Goal: Transaction & Acquisition: Purchase product/service

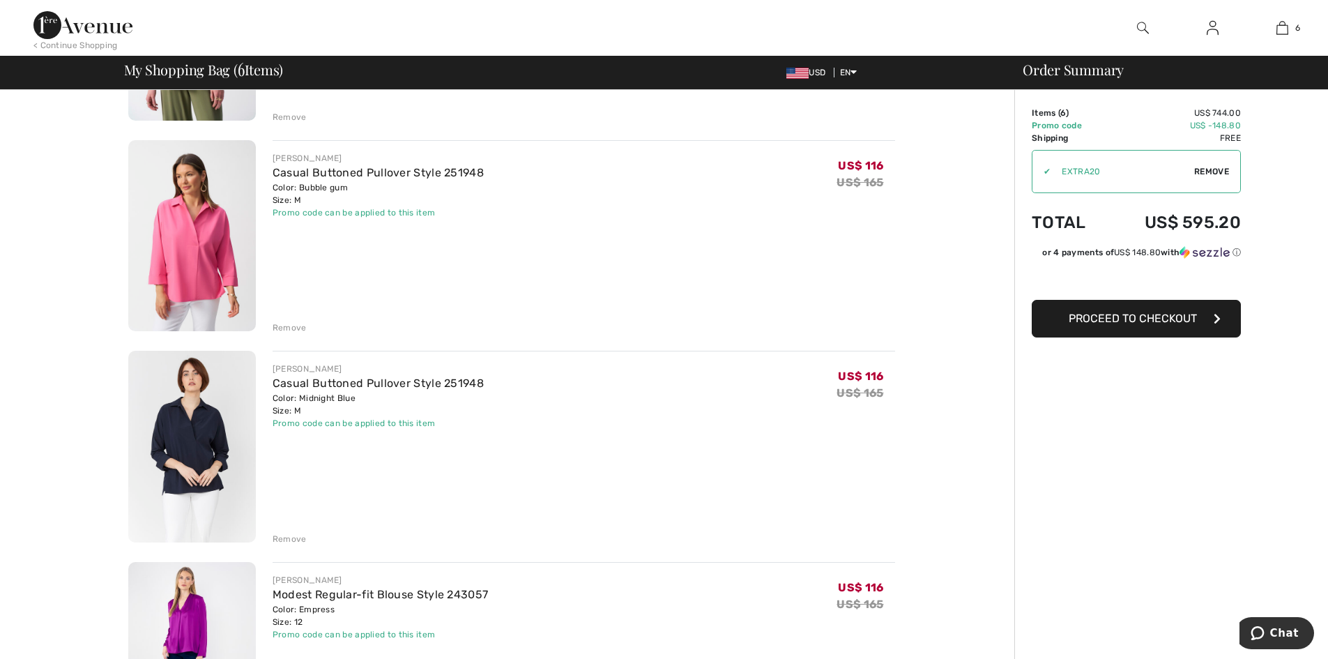
scroll to position [767, 0]
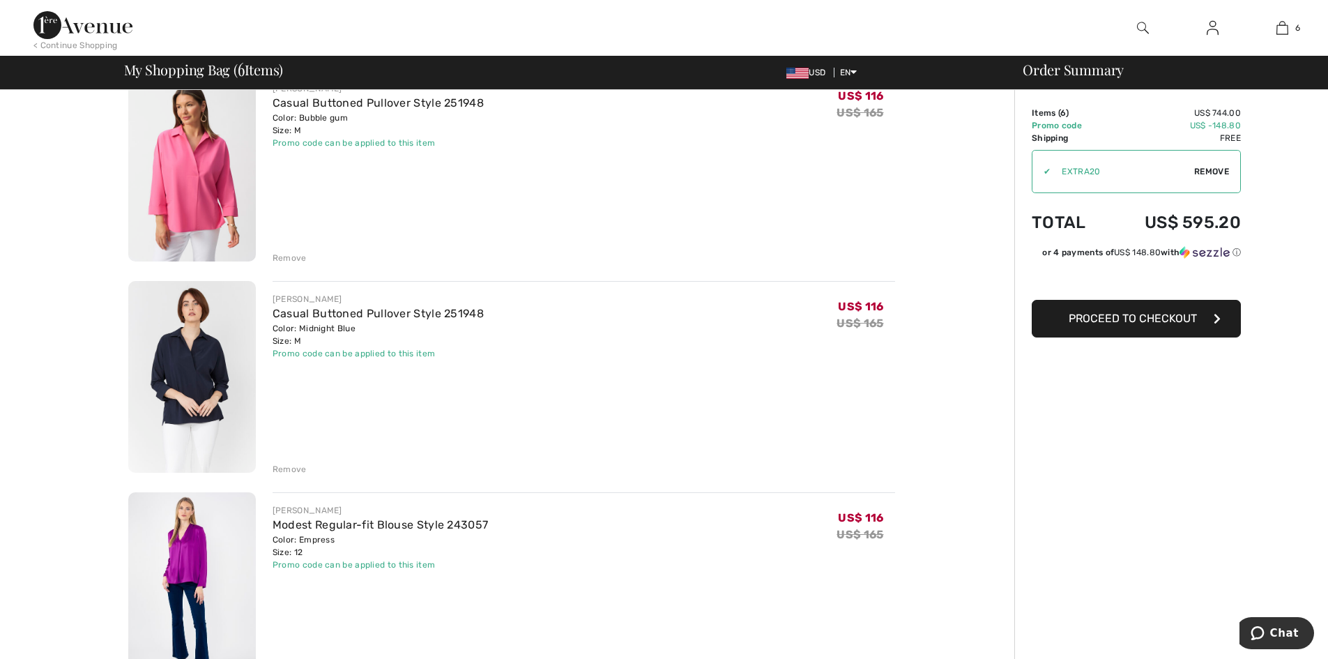
click at [296, 264] on div "Remove" at bounding box center [290, 258] width 34 height 13
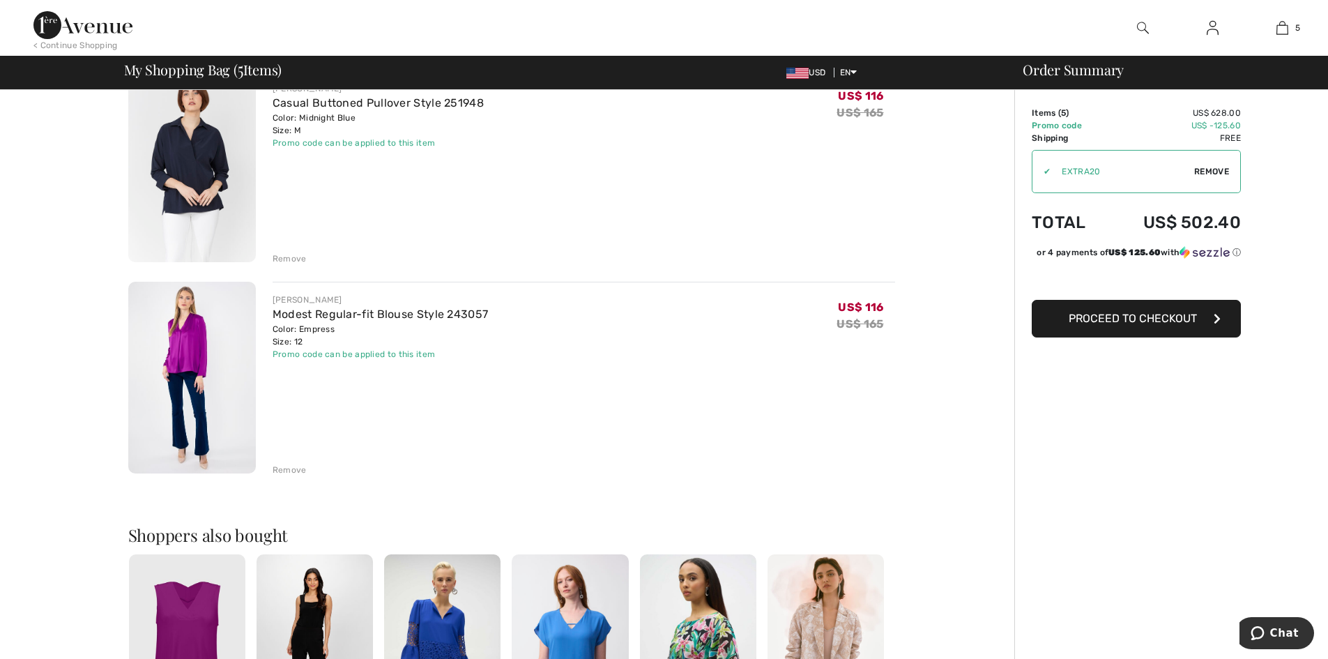
click at [293, 476] on div "Remove" at bounding box center [290, 470] width 34 height 13
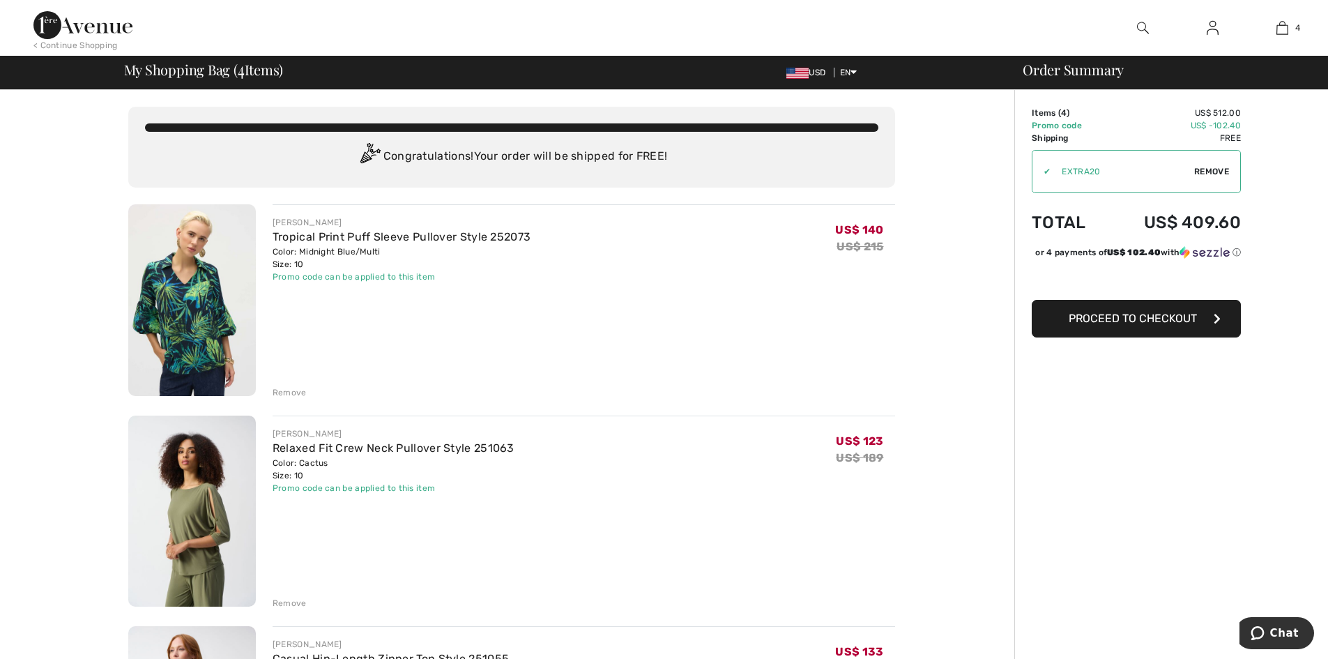
scroll to position [70, 0]
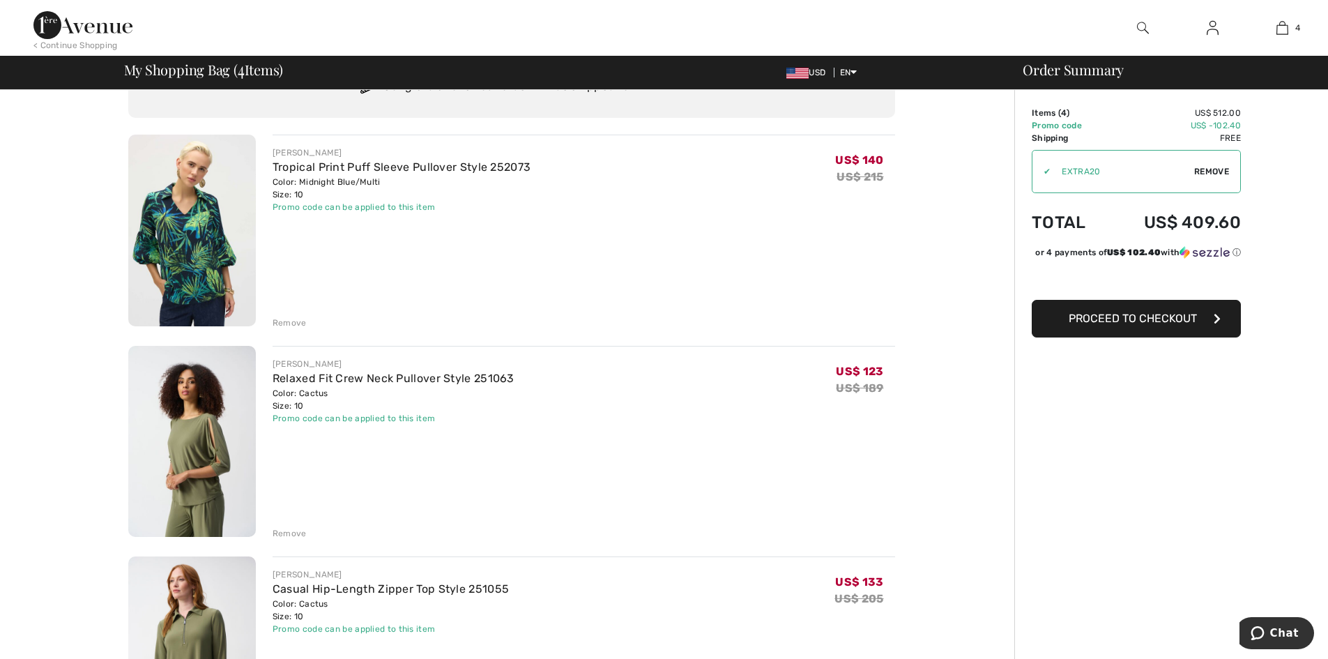
click at [214, 215] on img at bounding box center [192, 231] width 128 height 192
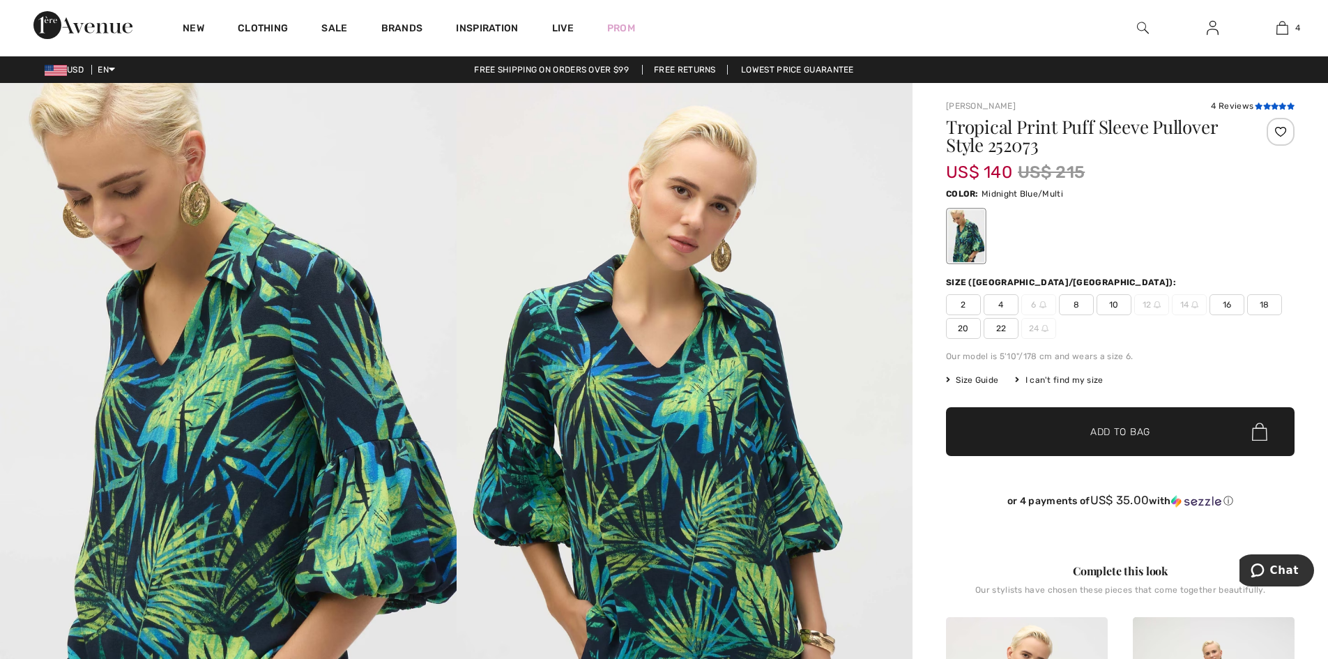
click at [1263, 109] on icon at bounding box center [1267, 105] width 8 height 7
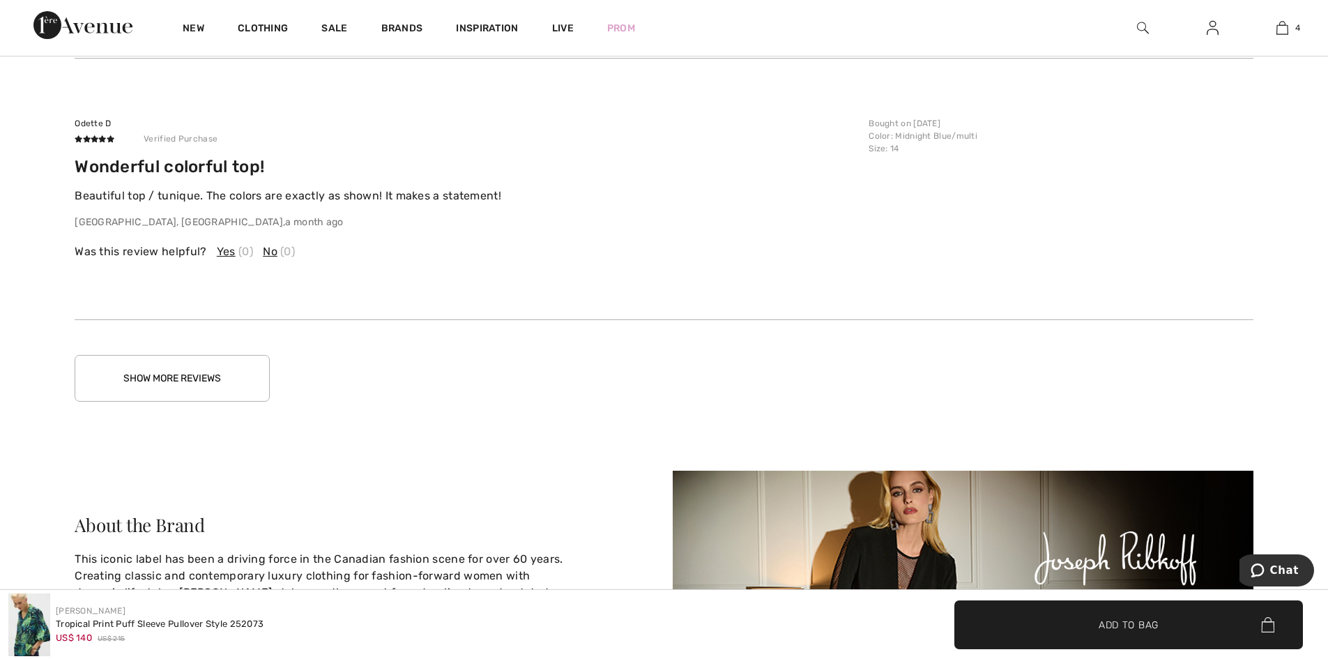
scroll to position [3057, 0]
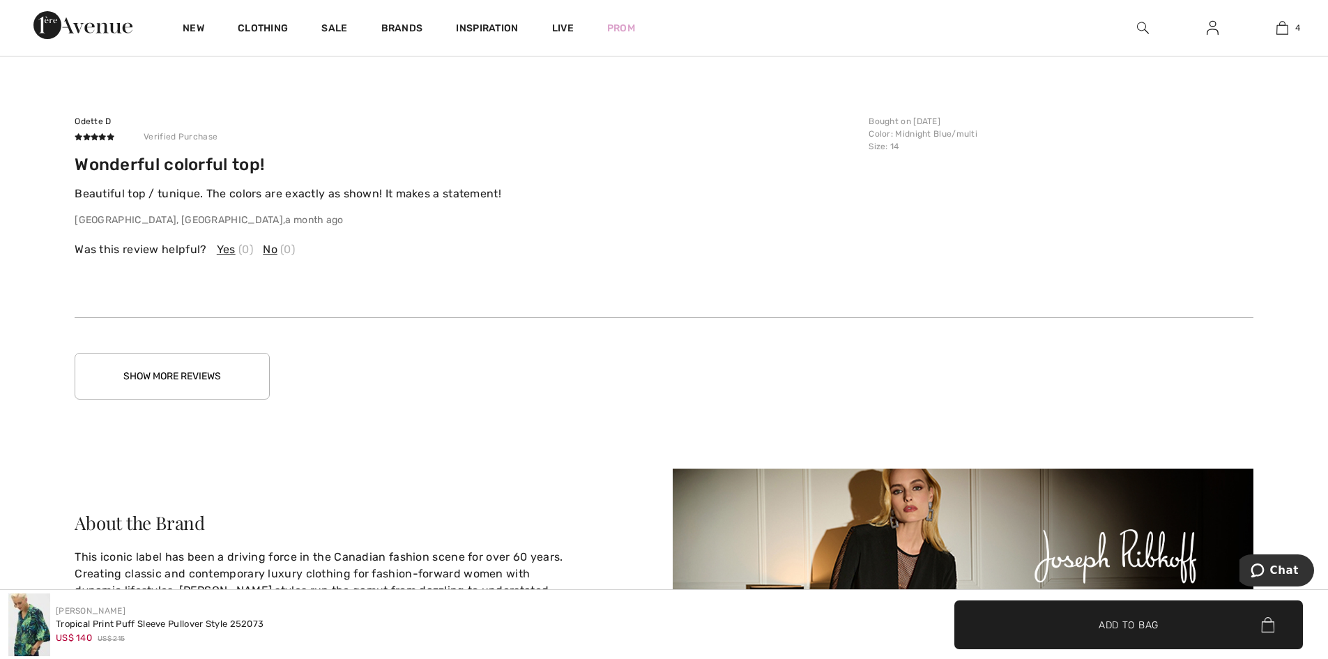
click at [217, 400] on button "Show More Reviews" at bounding box center [172, 376] width 195 height 47
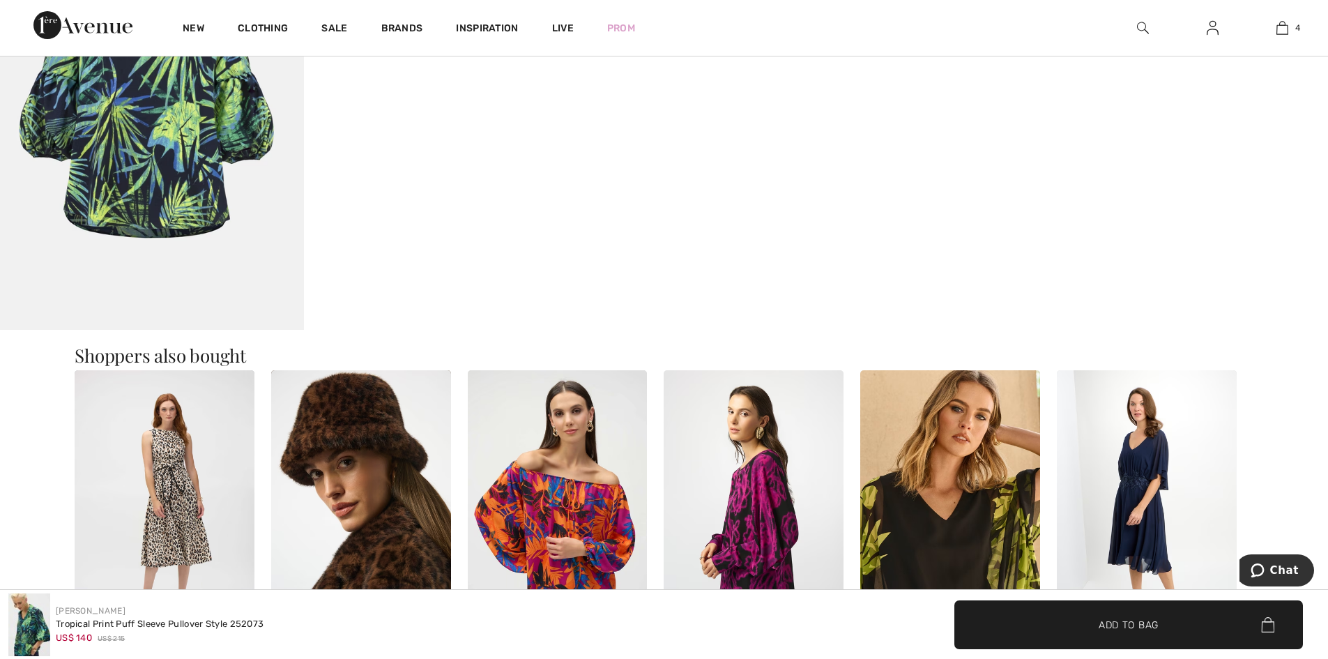
scroll to position [1244, 0]
